Goal: Task Accomplishment & Management: Manage account settings

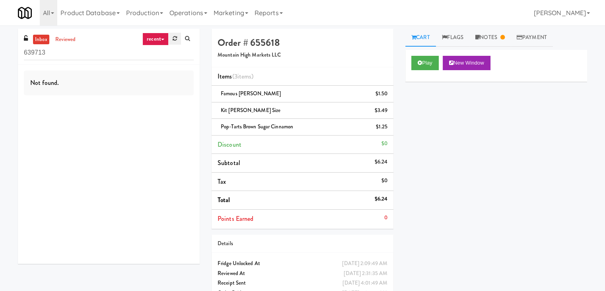
click at [174, 40] on icon at bounding box center [175, 38] width 4 height 5
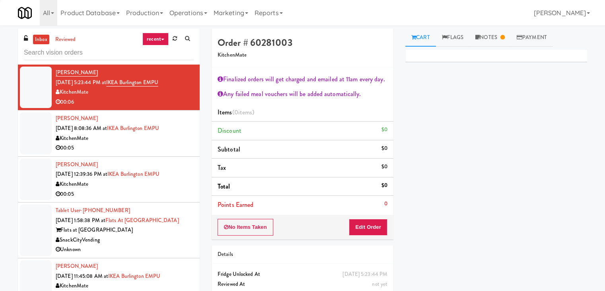
click at [156, 37] on link "recent" at bounding box center [156, 39] width 26 height 13
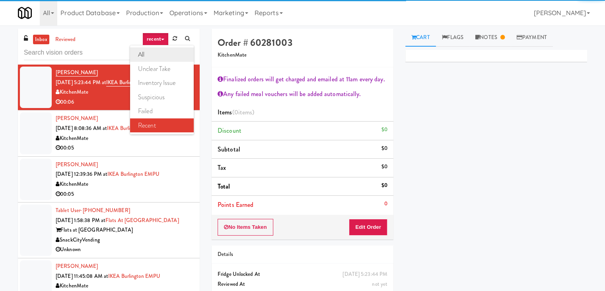
click at [159, 52] on link "all" at bounding box center [162, 54] width 64 height 14
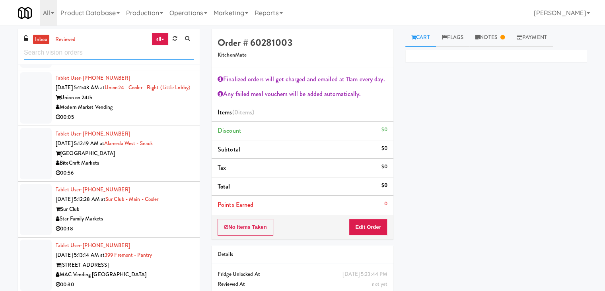
drag, startPoint x: 88, startPoint y: 55, endPoint x: 0, endPoint y: 50, distance: 87.7
click at [0, 50] on div "inbox reviewed all all unclear take inventory issue suspicious failed recent Ta…" at bounding box center [302, 175] width 605 height 292
paste input "Pennys DC"
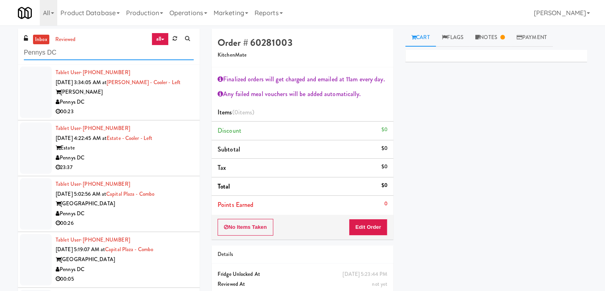
type input "Pennys DC"
click at [115, 99] on div "Pennys DC" at bounding box center [125, 102] width 138 height 10
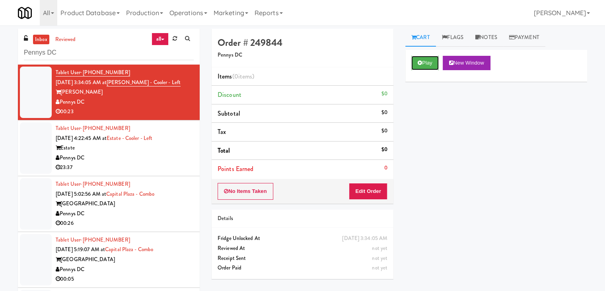
drag, startPoint x: 431, startPoint y: 62, endPoint x: 431, endPoint y: 70, distance: 8.8
click at [431, 62] on button "Play" at bounding box center [425, 63] width 27 height 14
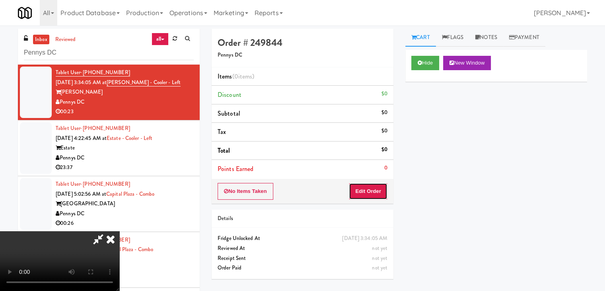
drag, startPoint x: 364, startPoint y: 190, endPoint x: 357, endPoint y: 198, distance: 10.7
click at [355, 200] on div "No Items Taken Edit Order" at bounding box center [303, 191] width 182 height 25
click at [359, 196] on button "Edit Order" at bounding box center [368, 191] width 39 height 17
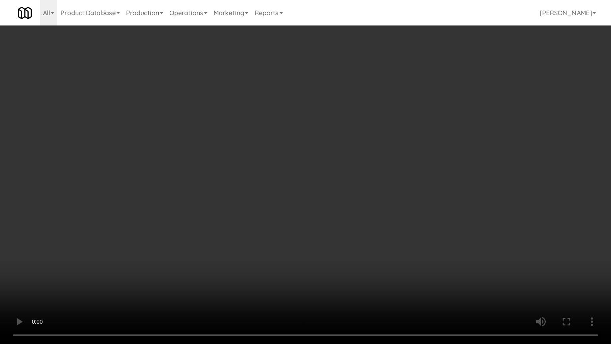
click at [338, 244] on video at bounding box center [305, 172] width 611 height 344
click at [339, 252] on video at bounding box center [305, 172] width 611 height 344
click at [309, 218] on video at bounding box center [305, 172] width 611 height 344
click at [311, 215] on video at bounding box center [305, 172] width 611 height 344
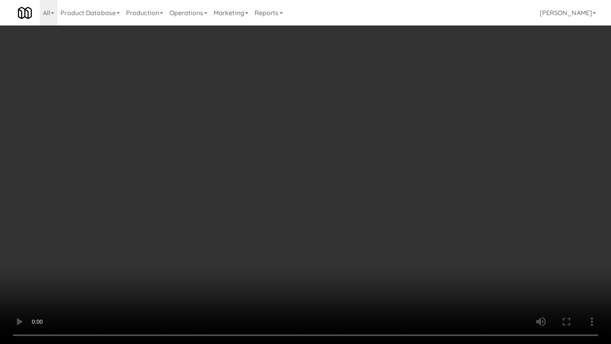
drag, startPoint x: 314, startPoint y: 217, endPoint x: 303, endPoint y: 223, distance: 13.0
click at [314, 217] on video at bounding box center [305, 172] width 611 height 344
click at [409, 169] on video at bounding box center [305, 172] width 611 height 344
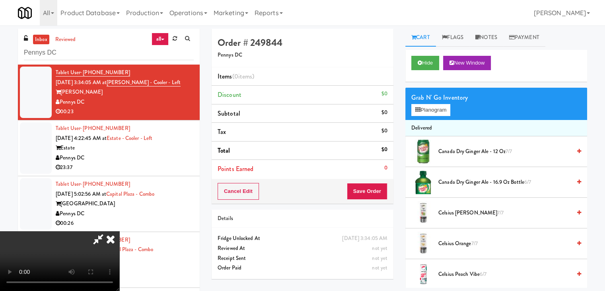
click at [119, 231] on video at bounding box center [59, 261] width 119 height 60
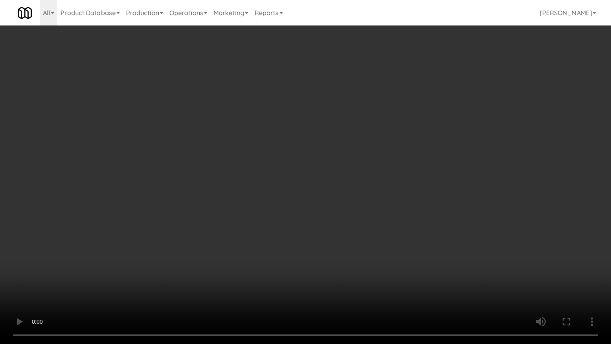
click at [417, 237] on video at bounding box center [305, 172] width 611 height 344
click at [414, 224] on video at bounding box center [305, 172] width 611 height 344
click at [416, 225] on video at bounding box center [305, 172] width 611 height 344
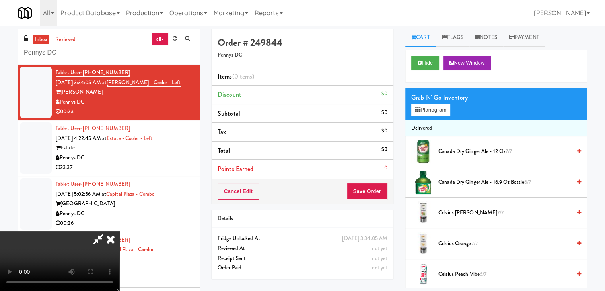
click at [119, 231] on video at bounding box center [59, 261] width 119 height 60
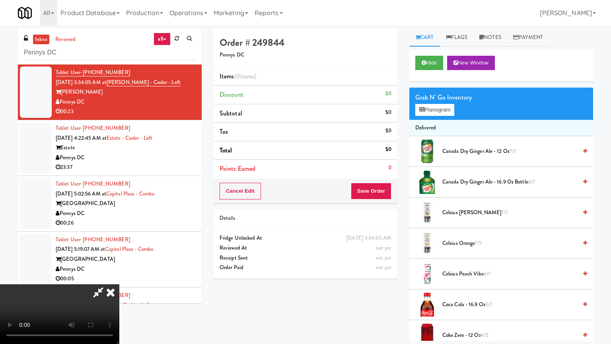
click at [119, 284] on video at bounding box center [59, 314] width 119 height 60
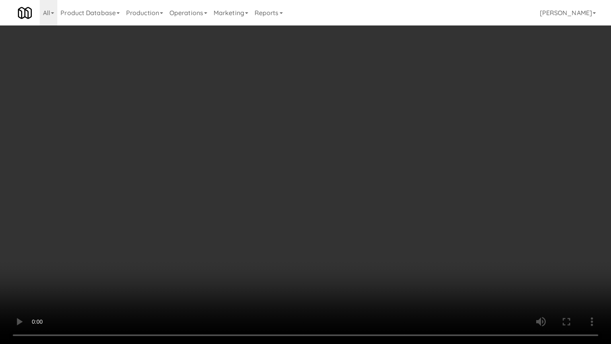
click at [342, 223] on video at bounding box center [305, 172] width 611 height 344
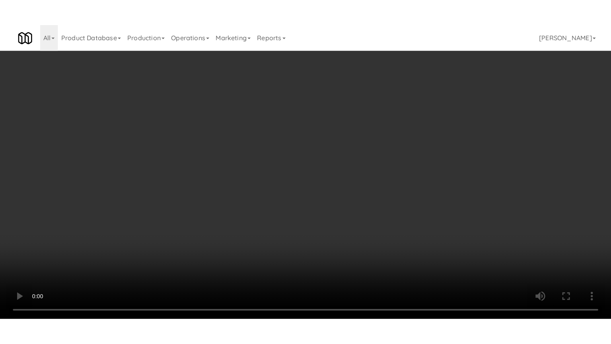
scroll to position [112, 0]
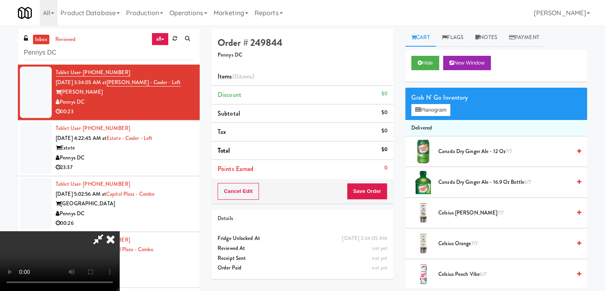
click at [119, 231] on video at bounding box center [59, 261] width 119 height 60
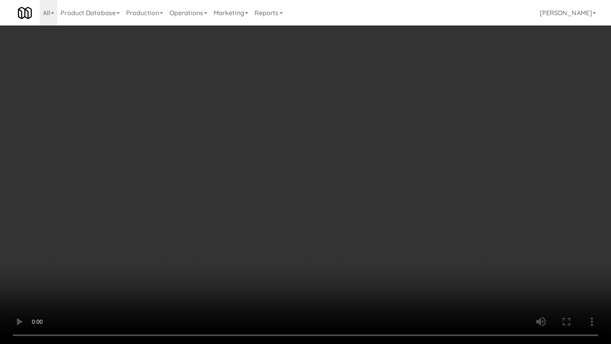
click at [441, 231] on video at bounding box center [305, 172] width 611 height 344
click at [441, 232] on video at bounding box center [305, 172] width 611 height 344
click at [407, 240] on video at bounding box center [305, 172] width 611 height 344
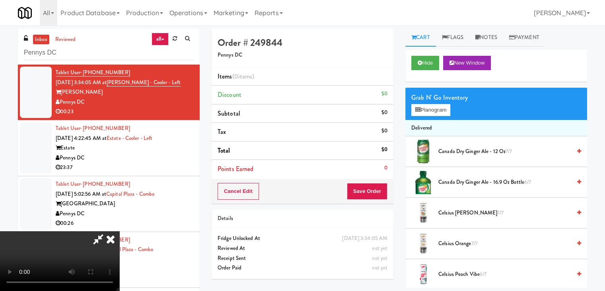
click at [119, 231] on video at bounding box center [59, 261] width 119 height 60
click at [119, 236] on video at bounding box center [59, 261] width 119 height 60
click at [119, 239] on video at bounding box center [59, 261] width 119 height 60
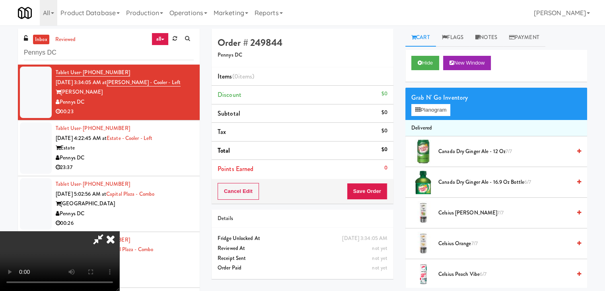
click at [119, 246] on video at bounding box center [59, 261] width 119 height 60
click at [119, 244] on video at bounding box center [59, 261] width 119 height 60
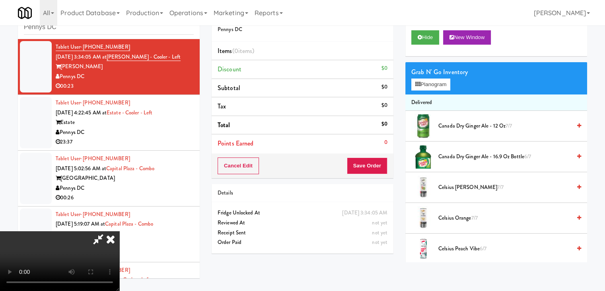
scroll to position [0, 0]
click at [444, 85] on button "Planogram" at bounding box center [431, 84] width 39 height 12
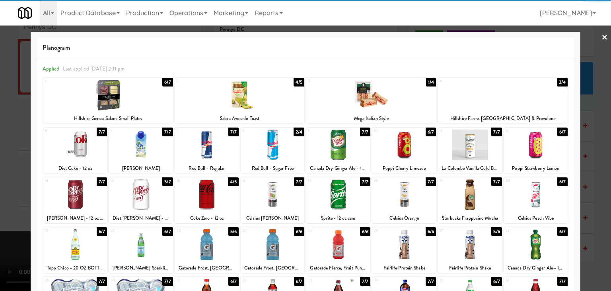
click at [493, 96] on div at bounding box center [503, 95] width 130 height 31
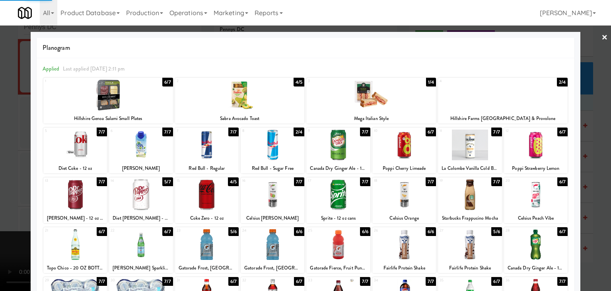
click at [394, 143] on div at bounding box center [405, 144] width 64 height 31
drag, startPoint x: 0, startPoint y: 158, endPoint x: 230, endPoint y: 169, distance: 229.9
click at [2, 158] on div at bounding box center [305, 145] width 611 height 291
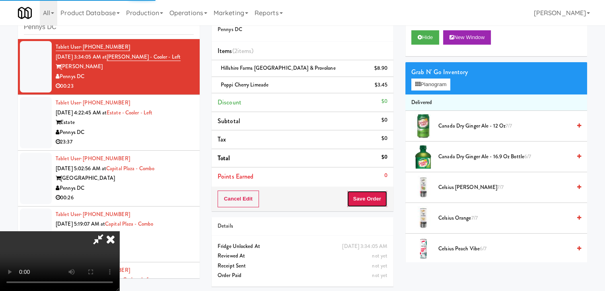
click at [373, 199] on button "Save Order" at bounding box center [367, 198] width 41 height 17
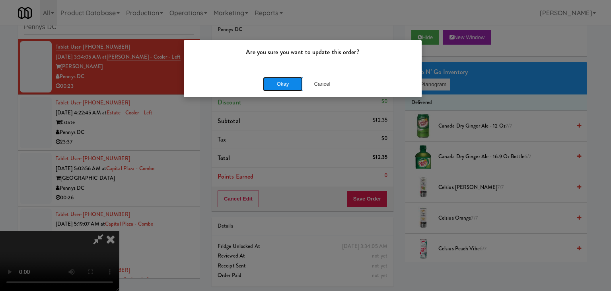
click at [285, 85] on button "Okay" at bounding box center [283, 84] width 40 height 14
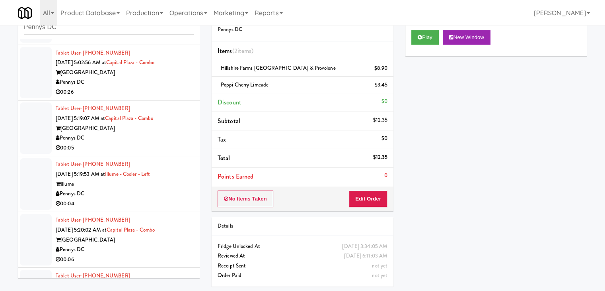
scroll to position [119, 0]
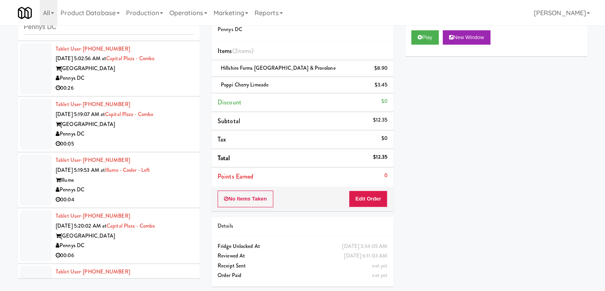
click at [167, 80] on div "Pennys DC" at bounding box center [125, 78] width 138 height 10
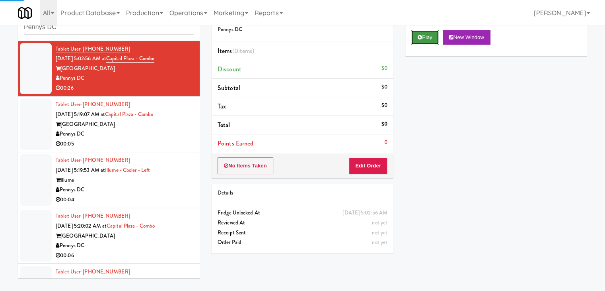
click at [424, 39] on button "Play" at bounding box center [425, 37] width 27 height 14
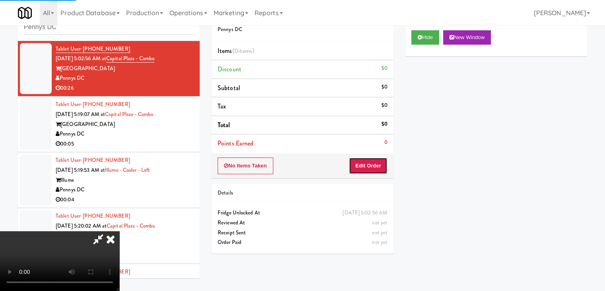
click at [379, 168] on button "Edit Order" at bounding box center [368, 165] width 39 height 17
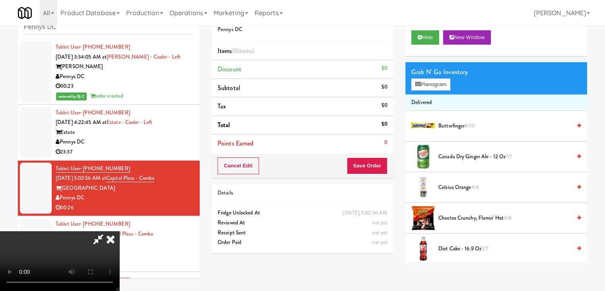
click at [119, 232] on video at bounding box center [59, 261] width 119 height 60
click at [119, 231] on video at bounding box center [59, 261] width 119 height 60
click at [119, 231] on icon at bounding box center [111, 239] width 18 height 16
